Goal: Transaction & Acquisition: Purchase product/service

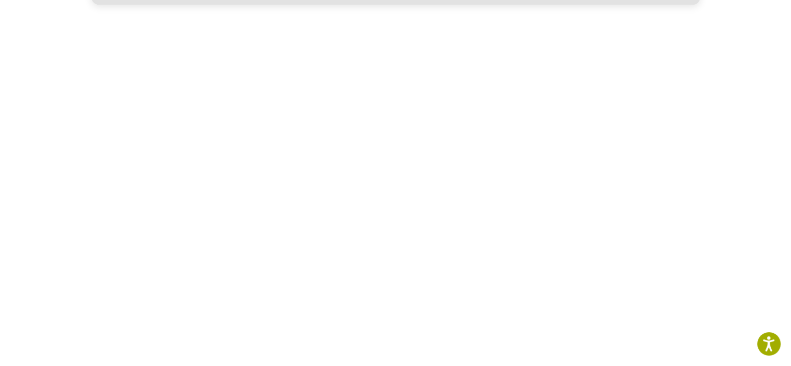
scroll to position [1092, 0]
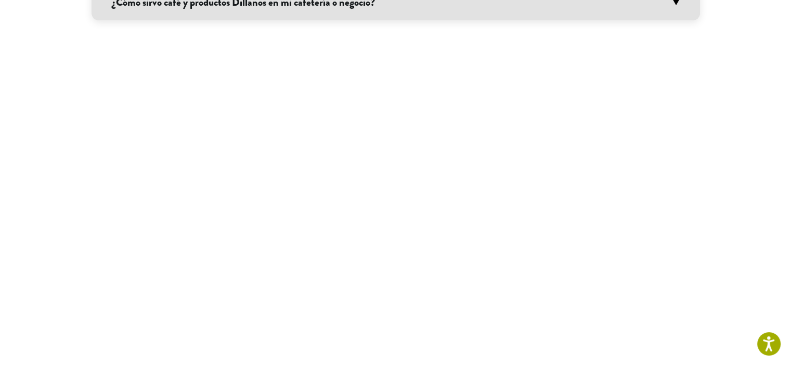
click at [711, 273] on section "**********" at bounding box center [395, 250] width 791 height 2646
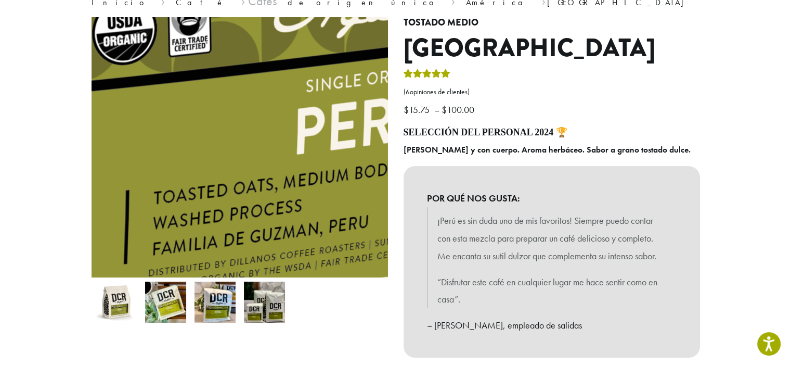
scroll to position [104, 0]
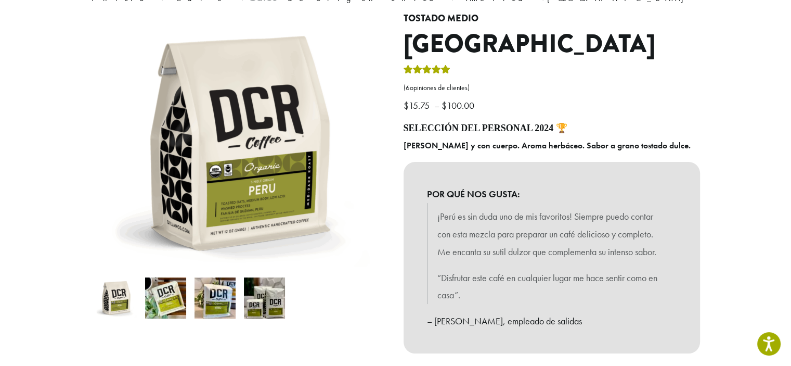
click at [174, 294] on img at bounding box center [165, 297] width 41 height 41
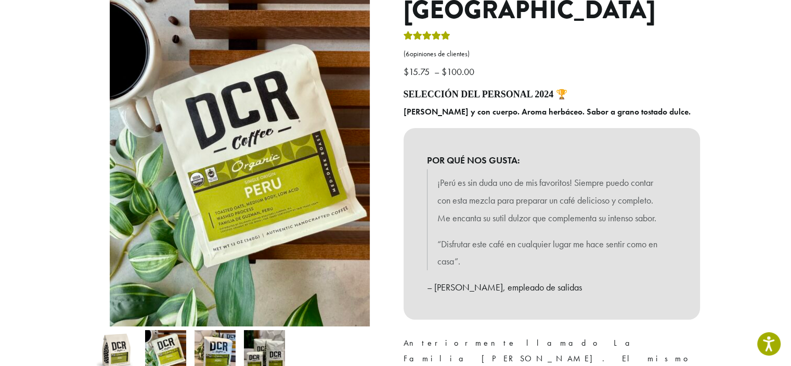
scroll to position [156, 0]
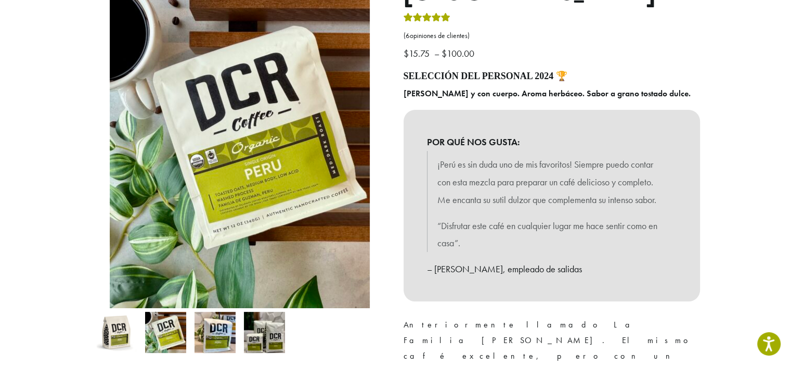
click at [223, 320] on img at bounding box center [214, 331] width 41 height 41
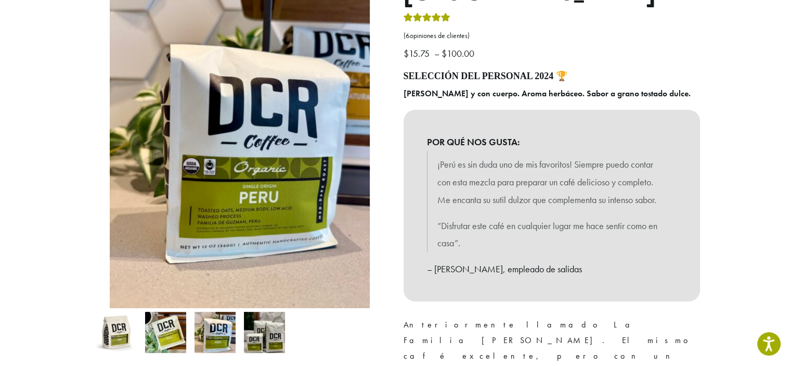
click at [271, 332] on img at bounding box center [264, 331] width 41 height 41
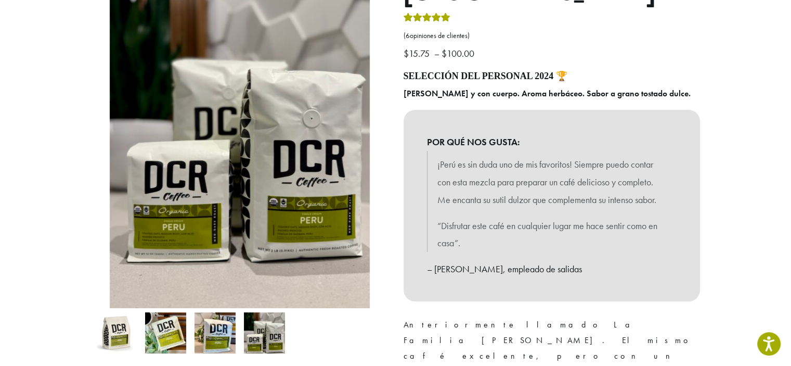
click at [210, 329] on img at bounding box center [214, 332] width 41 height 41
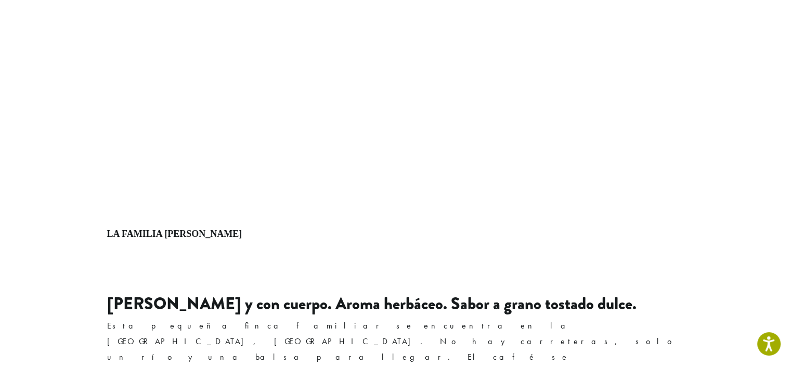
scroll to position [468, 0]
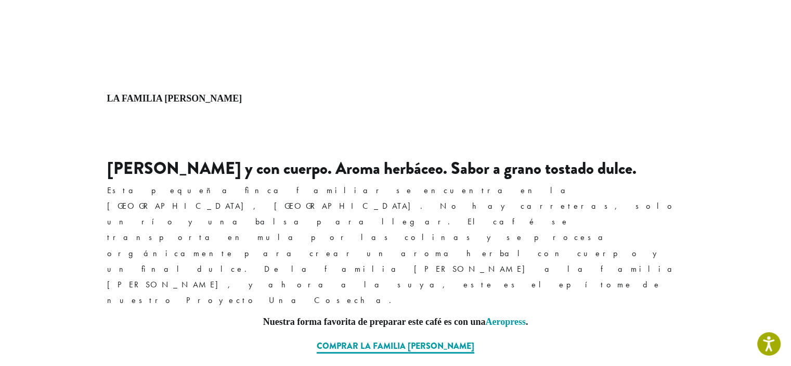
click at [306, 234] on div "Rico y con cuerpo. Aroma herbáceo. Sabor a grano tostado dulce. Esta pequeña fi…" at bounding box center [395, 245] width 577 height 173
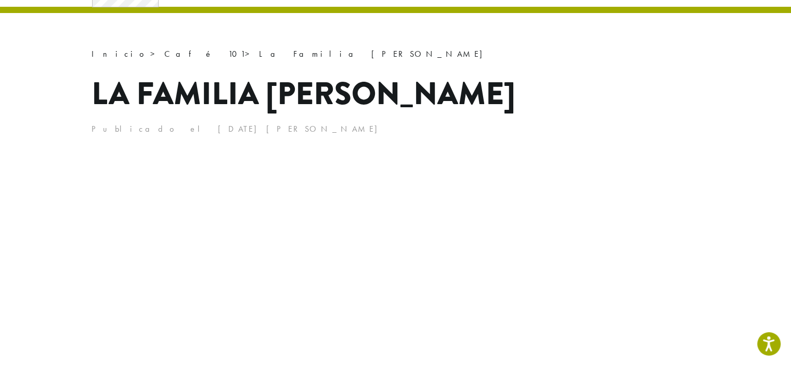
scroll to position [0, 0]
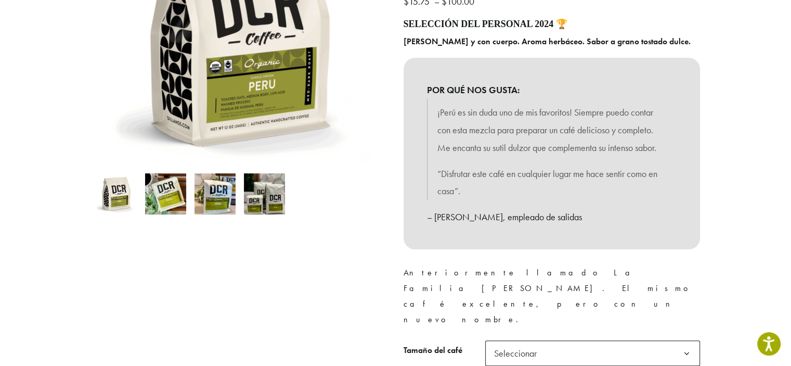
click at [509, 347] on font "Seleccionar" at bounding box center [515, 353] width 43 height 12
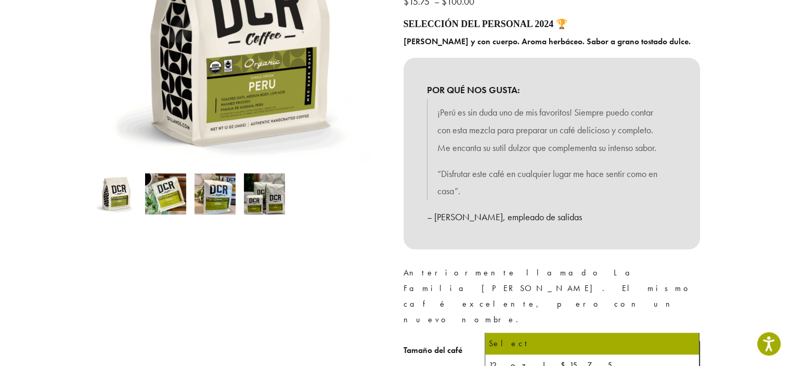
scroll to position [364, 0]
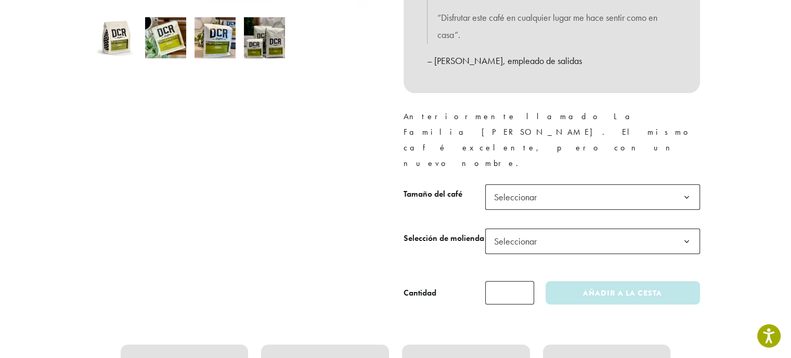
click at [414, 187] on label "Tamaño del café" at bounding box center [445, 194] width 82 height 15
click at [485, 184] on select "**********" at bounding box center [485, 184] width 1 height 1
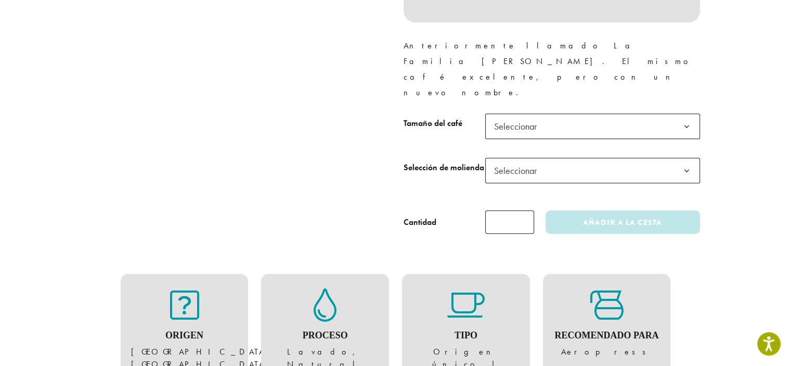
scroll to position [520, 0]
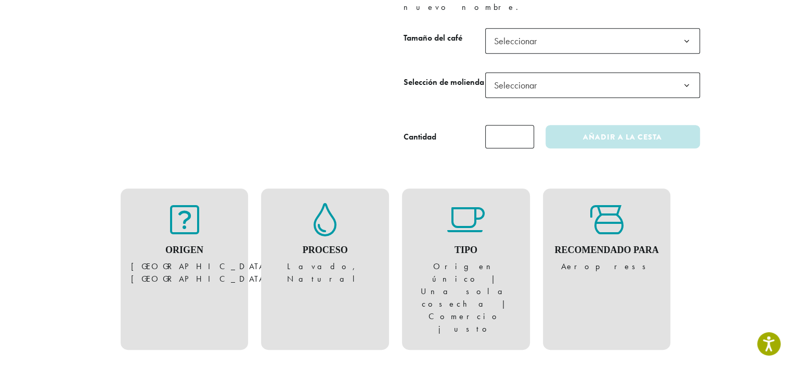
click at [307, 261] on font "Lavado, Natural" at bounding box center [325, 272] width 76 height 23
click at [496, 240] on figure "Tipo Origen único | Una sola cosecha | Comercio justo" at bounding box center [465, 269] width 107 height 132
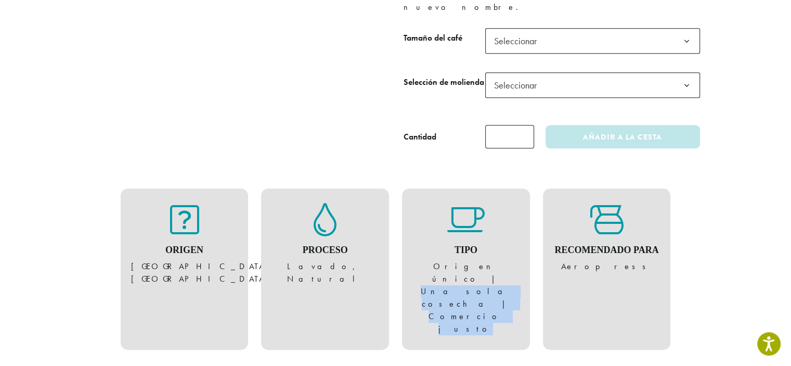
click at [496, 240] on figure "Tipo Origen único | Una sola cosecha | Comercio justo" at bounding box center [465, 269] width 107 height 132
click at [498, 261] on font "Origen único | Una sola cosecha | Comercio justo" at bounding box center [466, 297] width 90 height 73
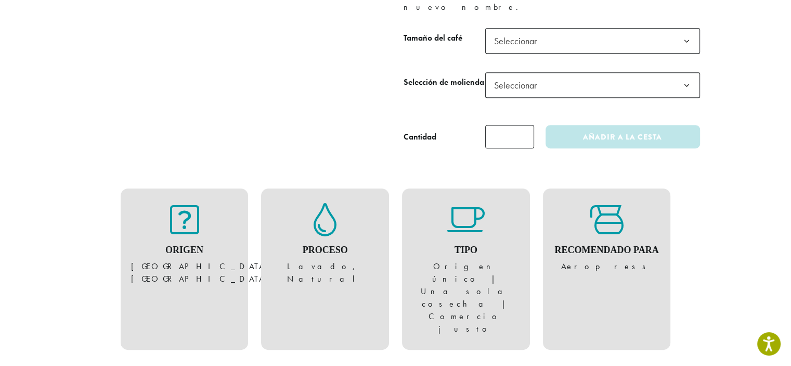
click at [614, 245] on div "Recomendado para Aeropress" at bounding box center [607, 268] width 128 height 161
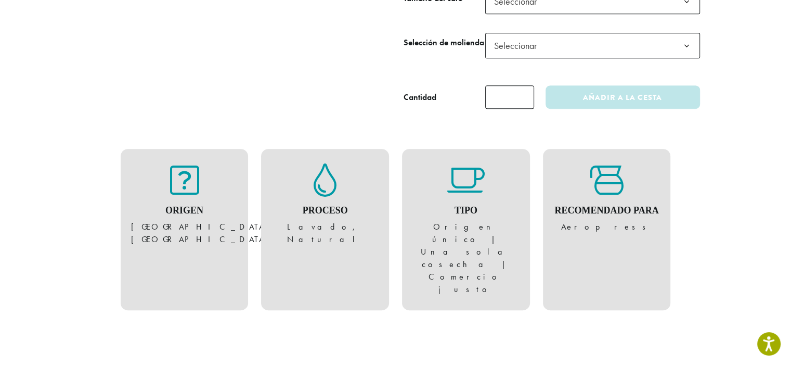
scroll to position [468, 0]
